Goal: Check status: Check status

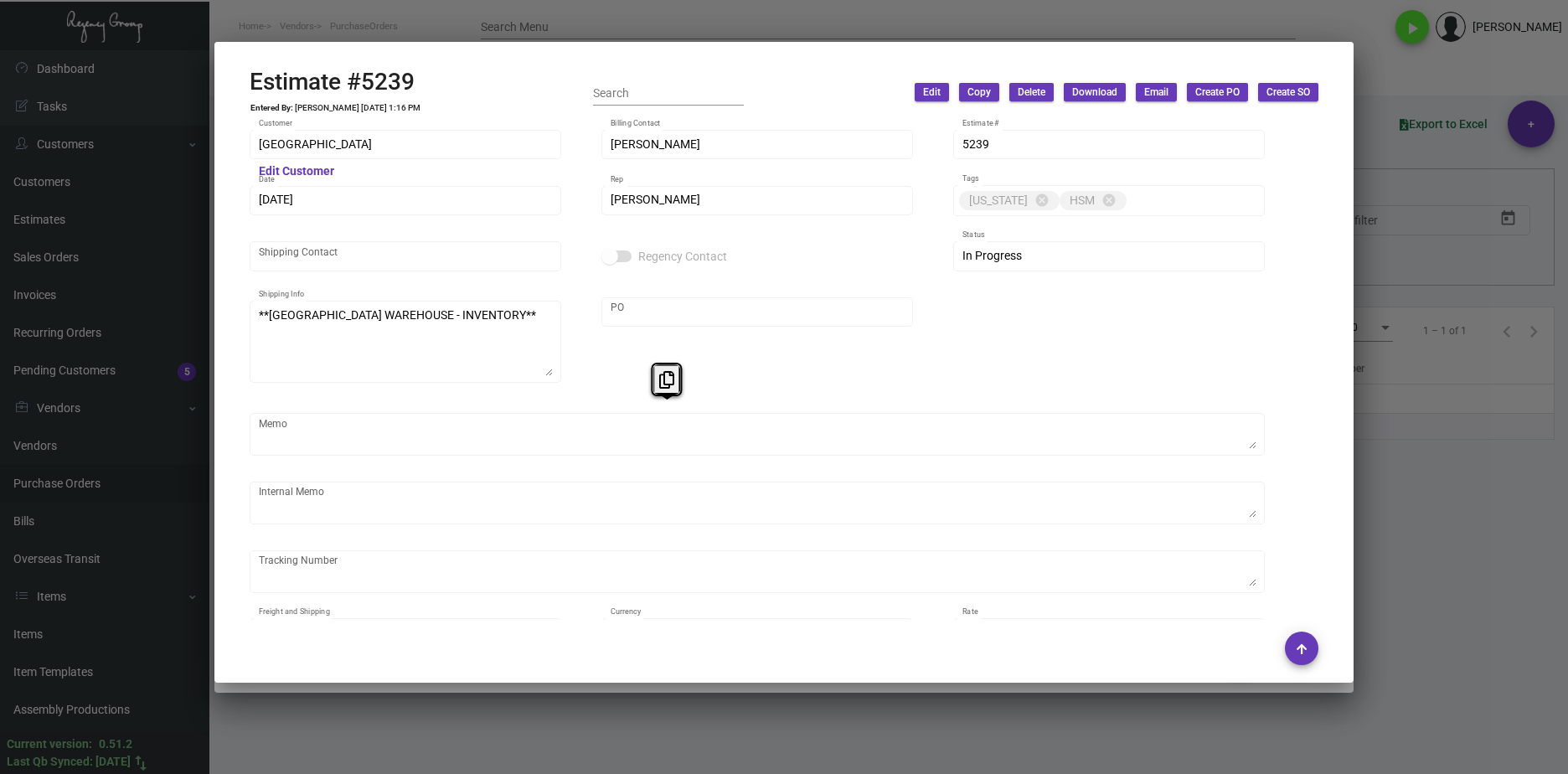
scroll to position [1089, 0]
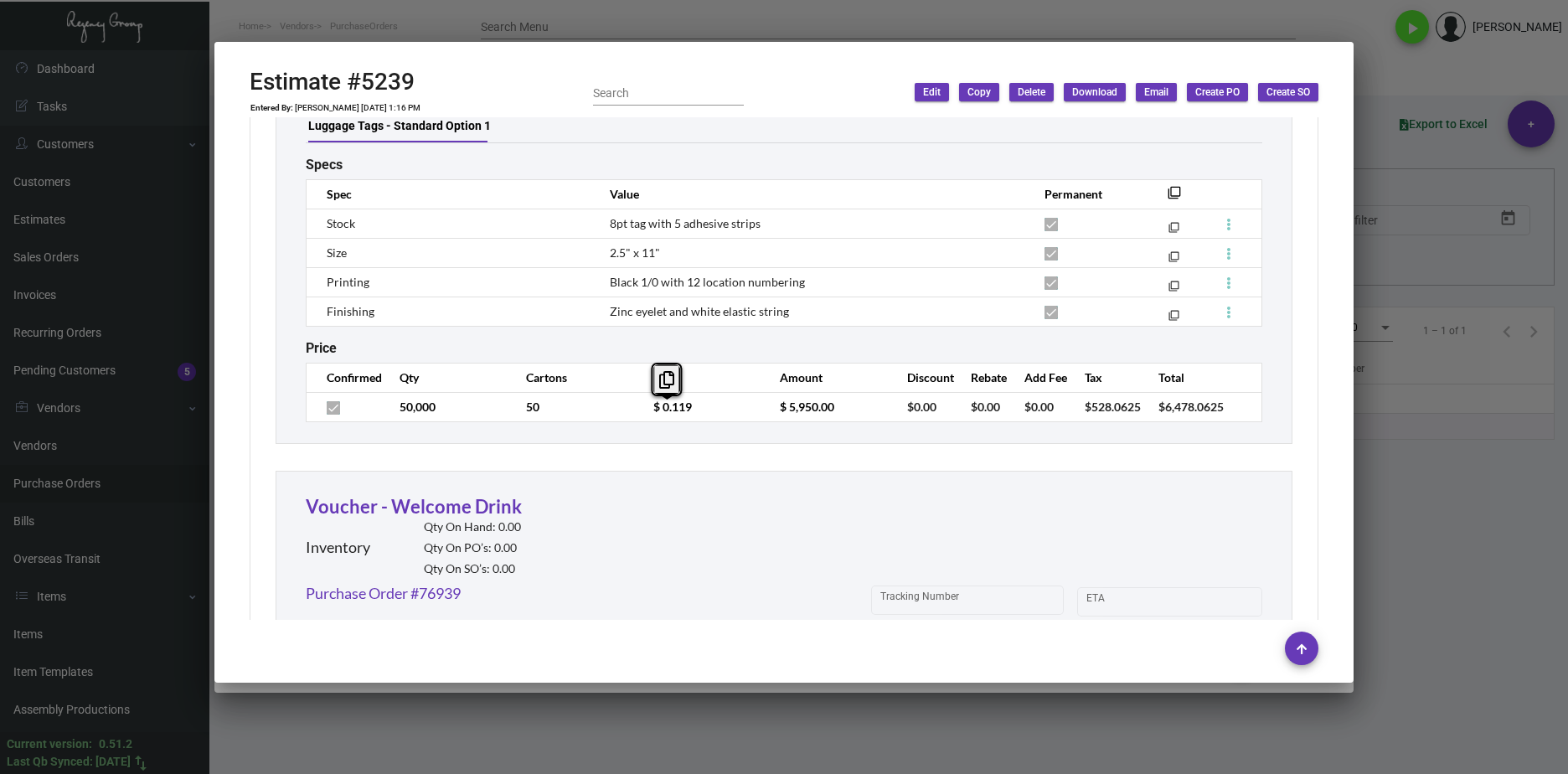
click at [778, 715] on div at bounding box center [784, 387] width 1568 height 774
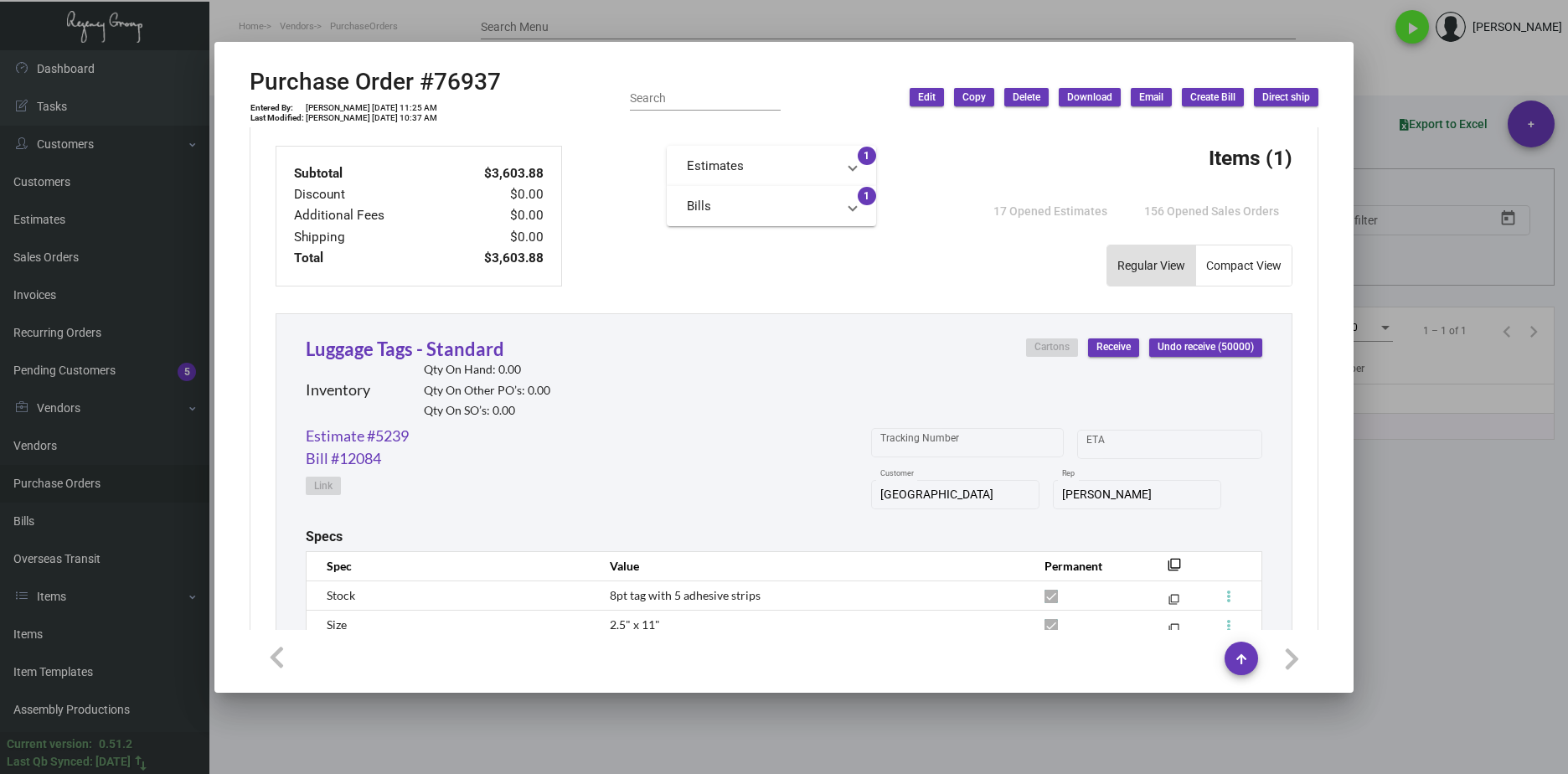
click at [591, 722] on div at bounding box center [784, 387] width 1568 height 774
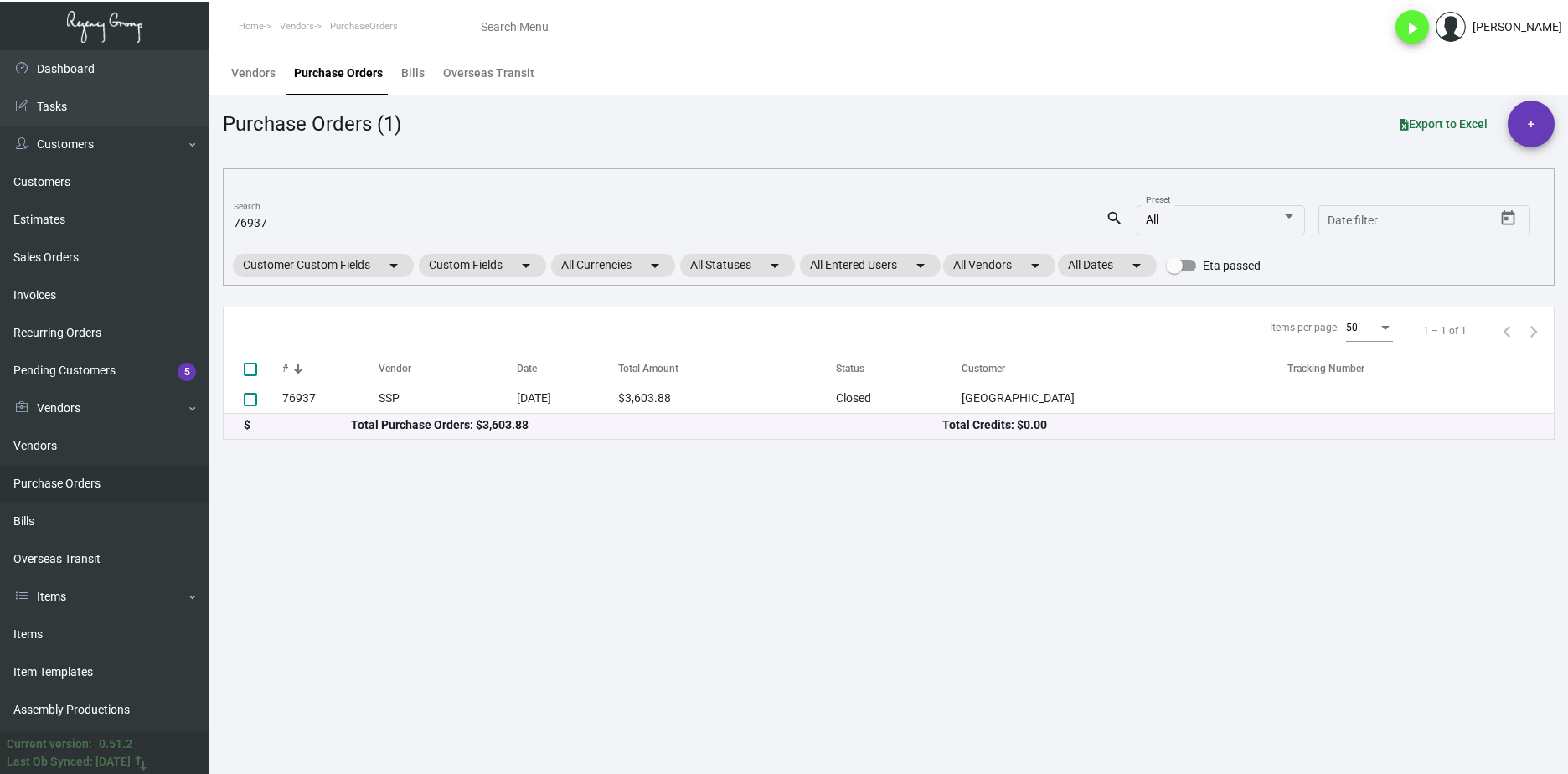
click at [269, 233] on div "76937 Search" at bounding box center [669, 222] width 872 height 26
click at [266, 224] on input "76937" at bounding box center [669, 223] width 872 height 14
paste input "85181"
type input "85181"
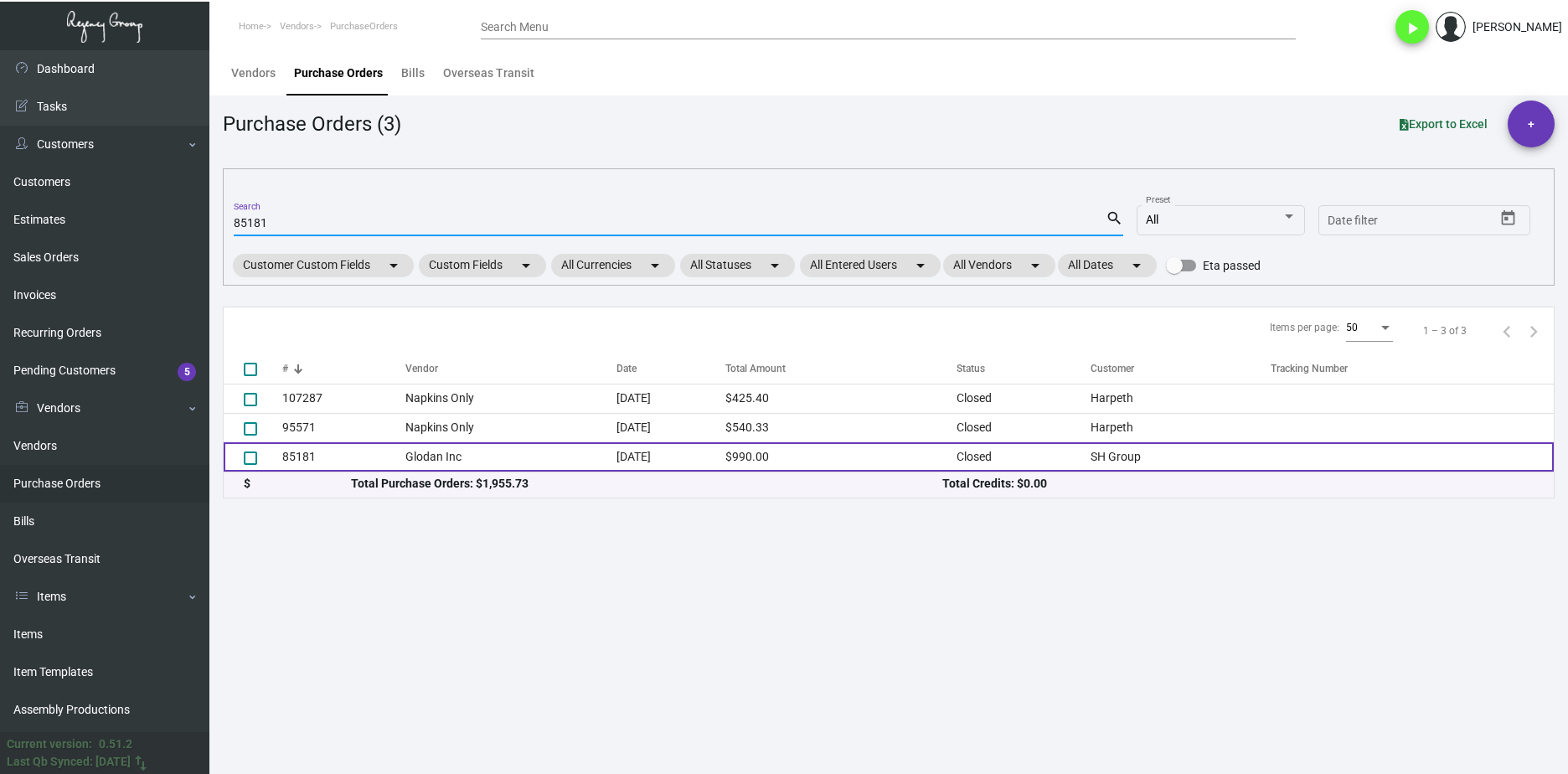
click at [410, 448] on td "Glodan Inc" at bounding box center [511, 457] width 211 height 30
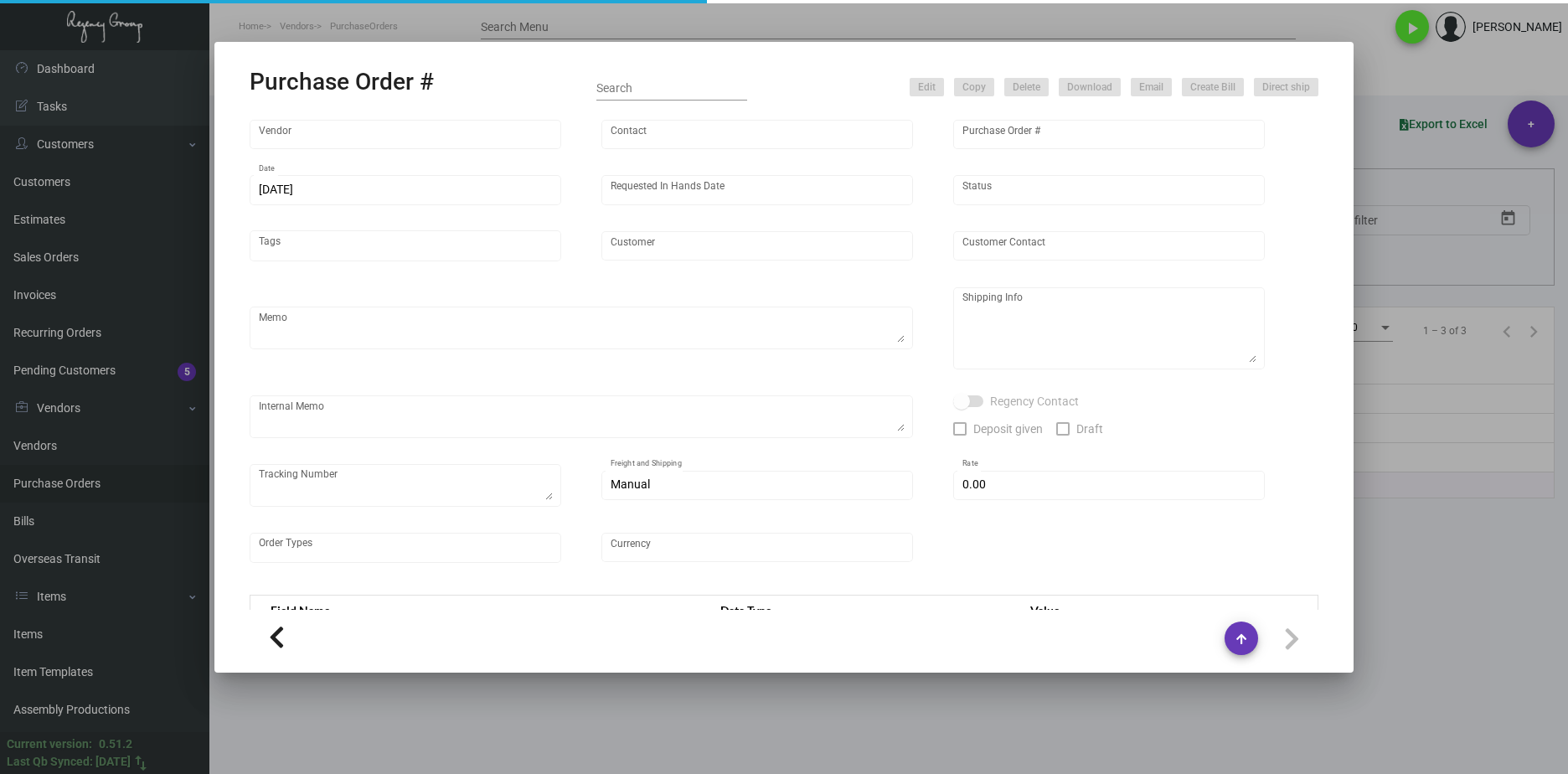
type input "Glodan Inc"
type input "[PERSON_NAME]"
type input "85181"
type input "[DATE]"
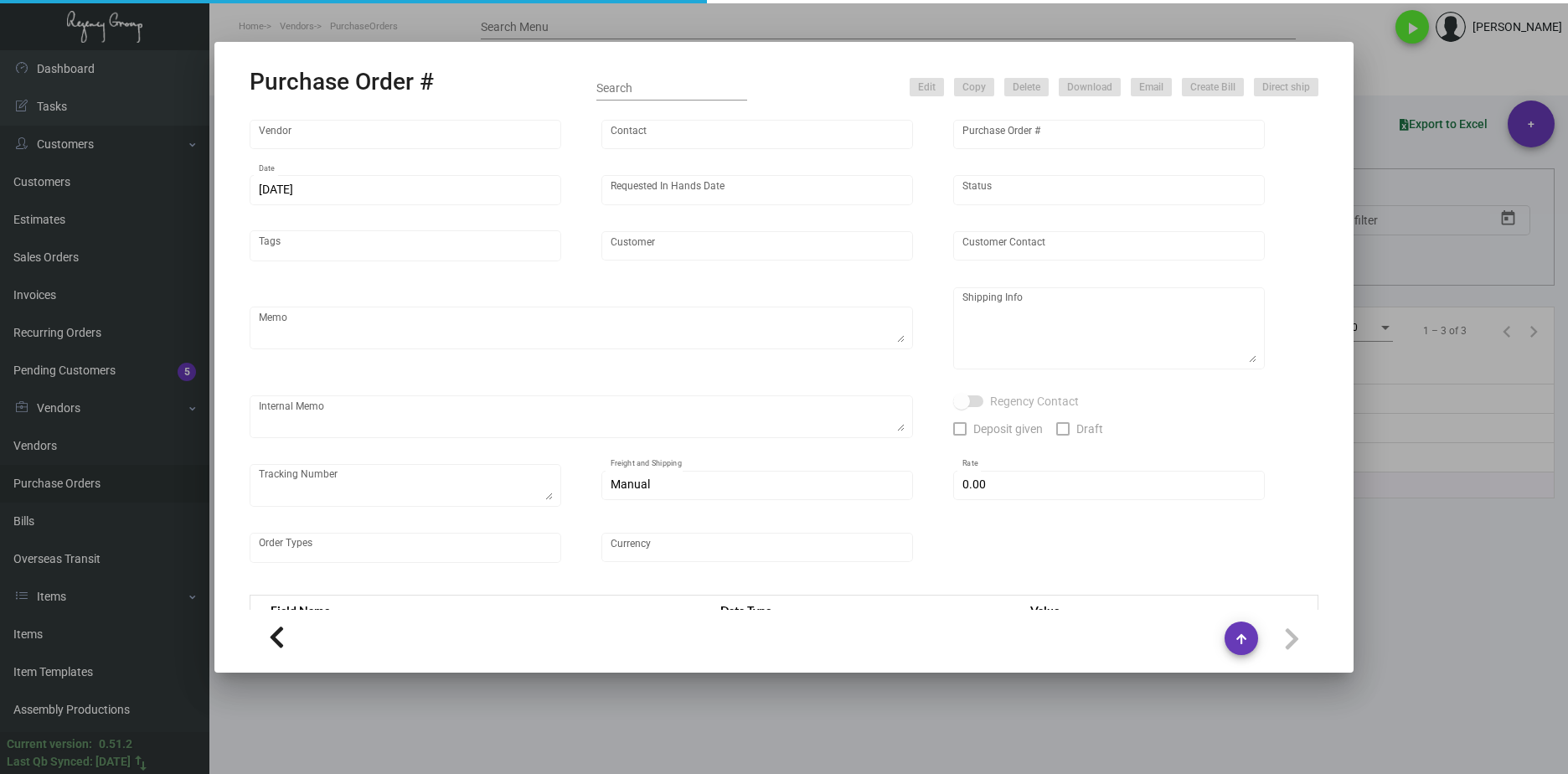
type input "SH Group"
type textarea "Regency Group NJ [PERSON_NAME] [STREET_ADDRESS]"
type textarea "Glodan order #45818"
checkbox input "true"
type input "$ 0.00"
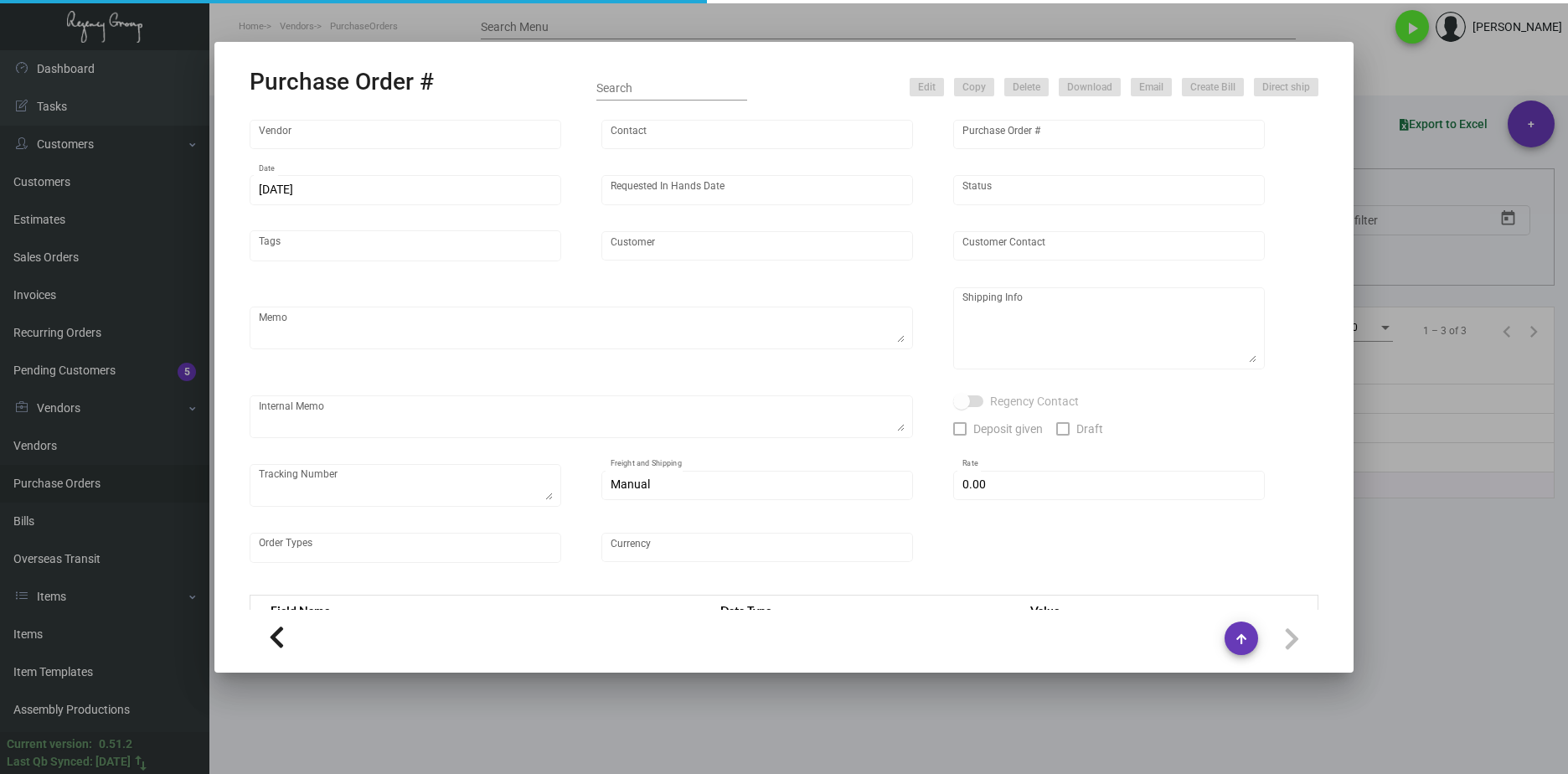
type input "United States Dollar $"
type input "$ 0.099"
type input "$ 990.00"
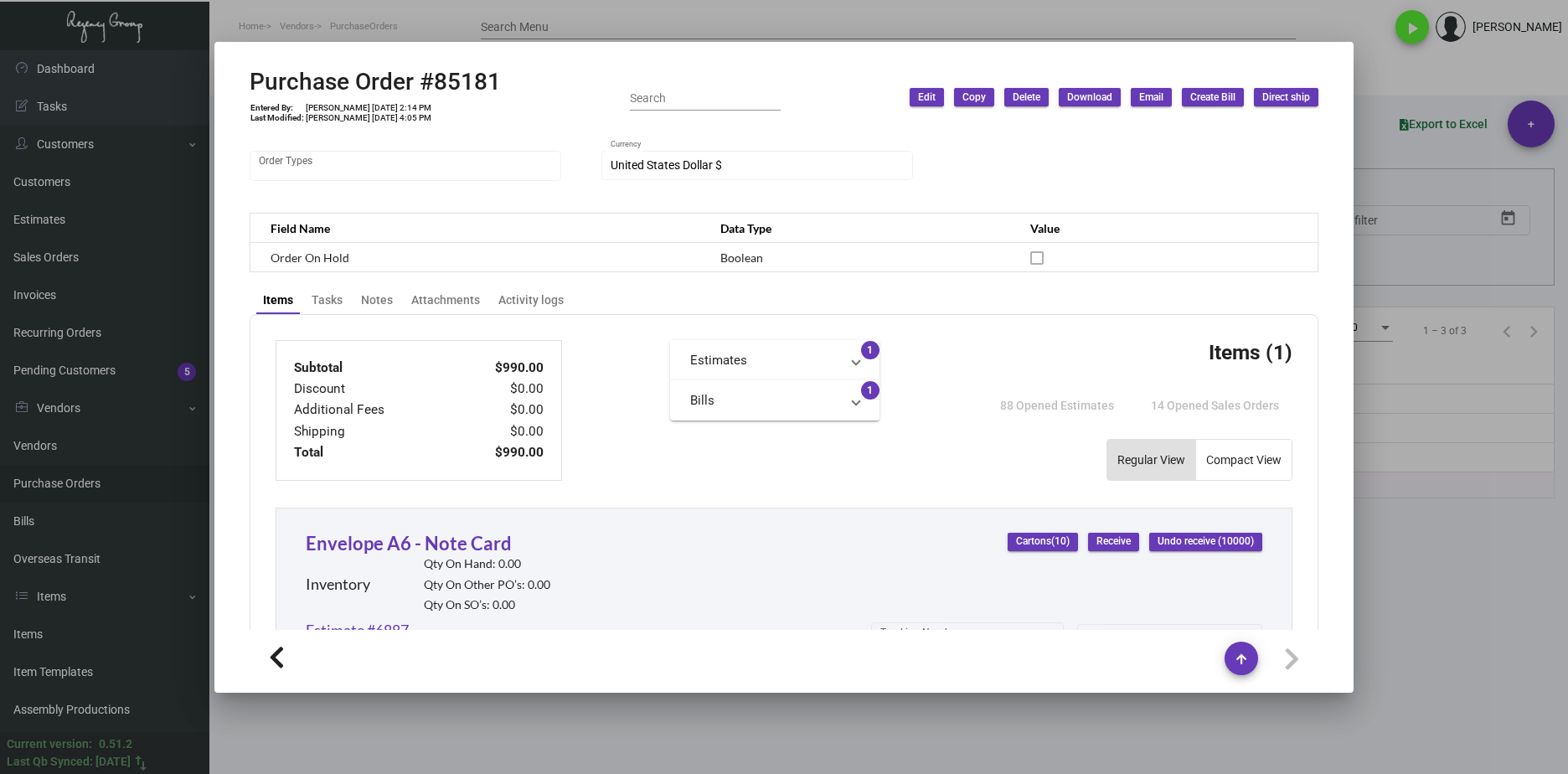
scroll to position [288, 0]
